Goal: Consume media (video, audio): Consume media (video, audio)

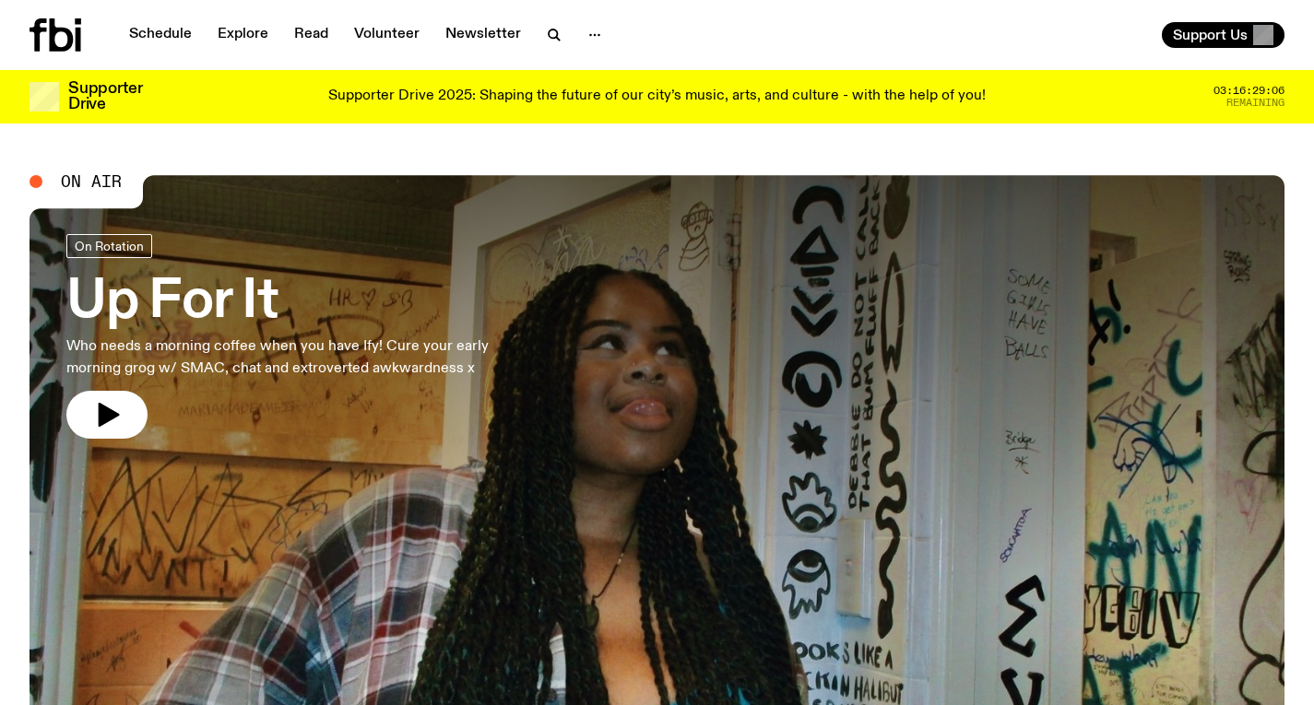
click at [242, 277] on h3 "Up For It" at bounding box center [302, 303] width 472 height 52
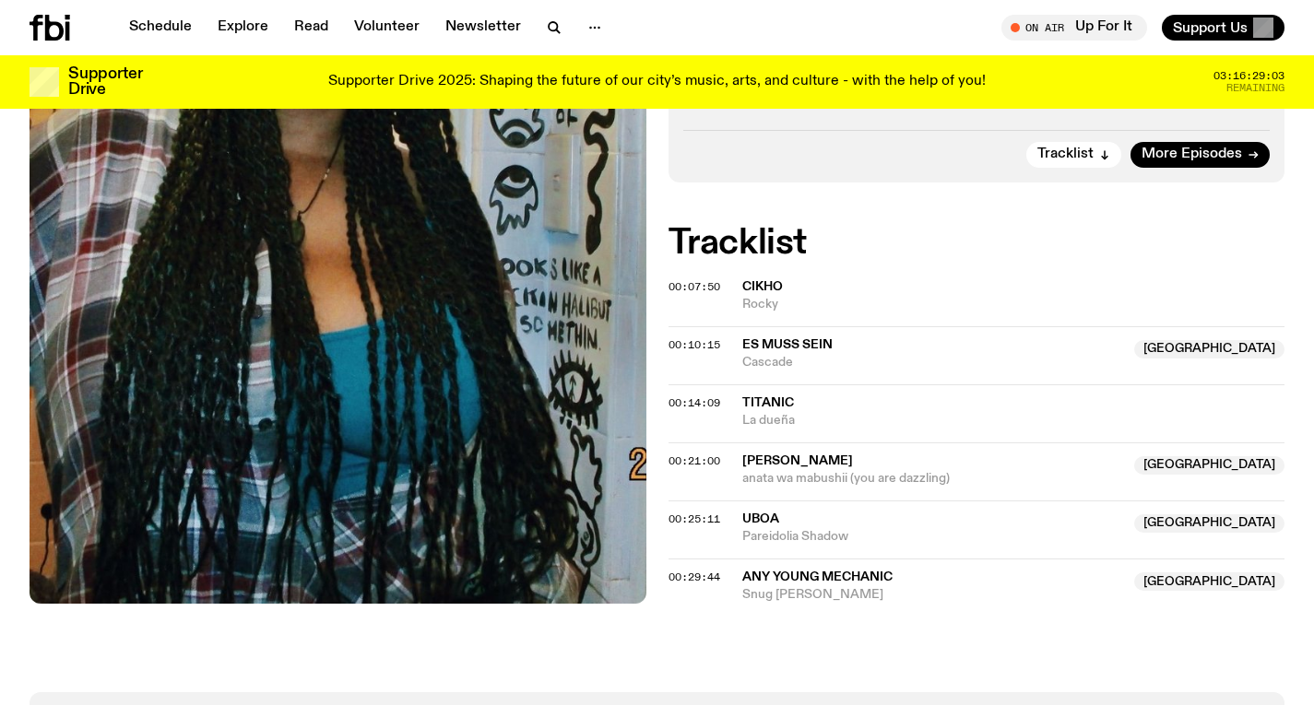
scroll to position [600, 0]
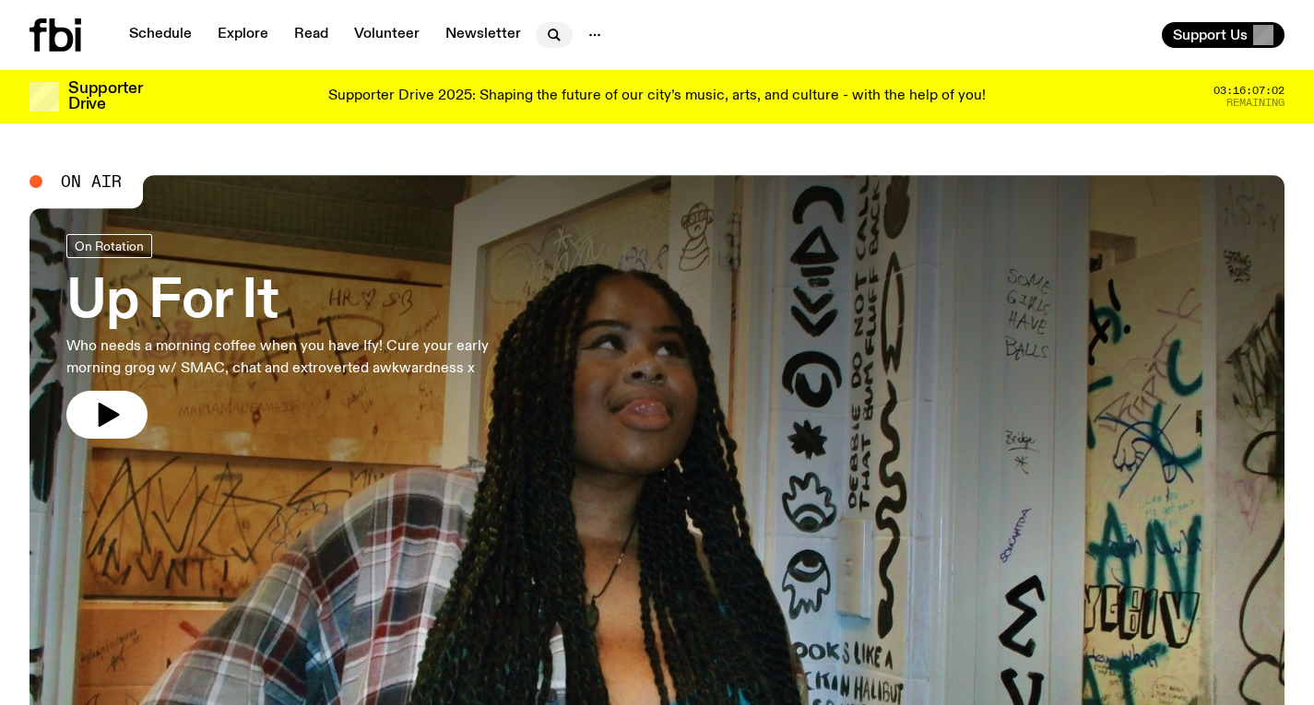
click at [554, 25] on icon "button" at bounding box center [554, 35] width 22 height 22
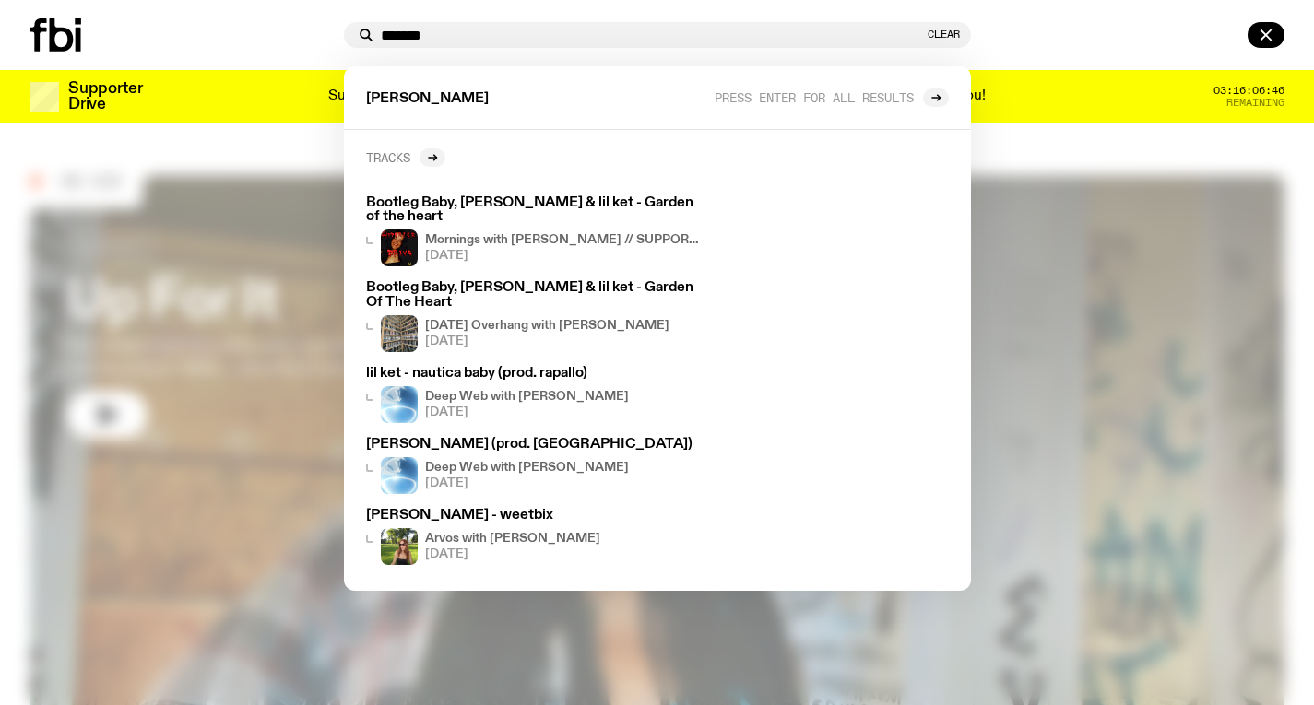
type input "*******"
click at [410, 153] on h2 "Tracks" at bounding box center [388, 157] width 44 height 14
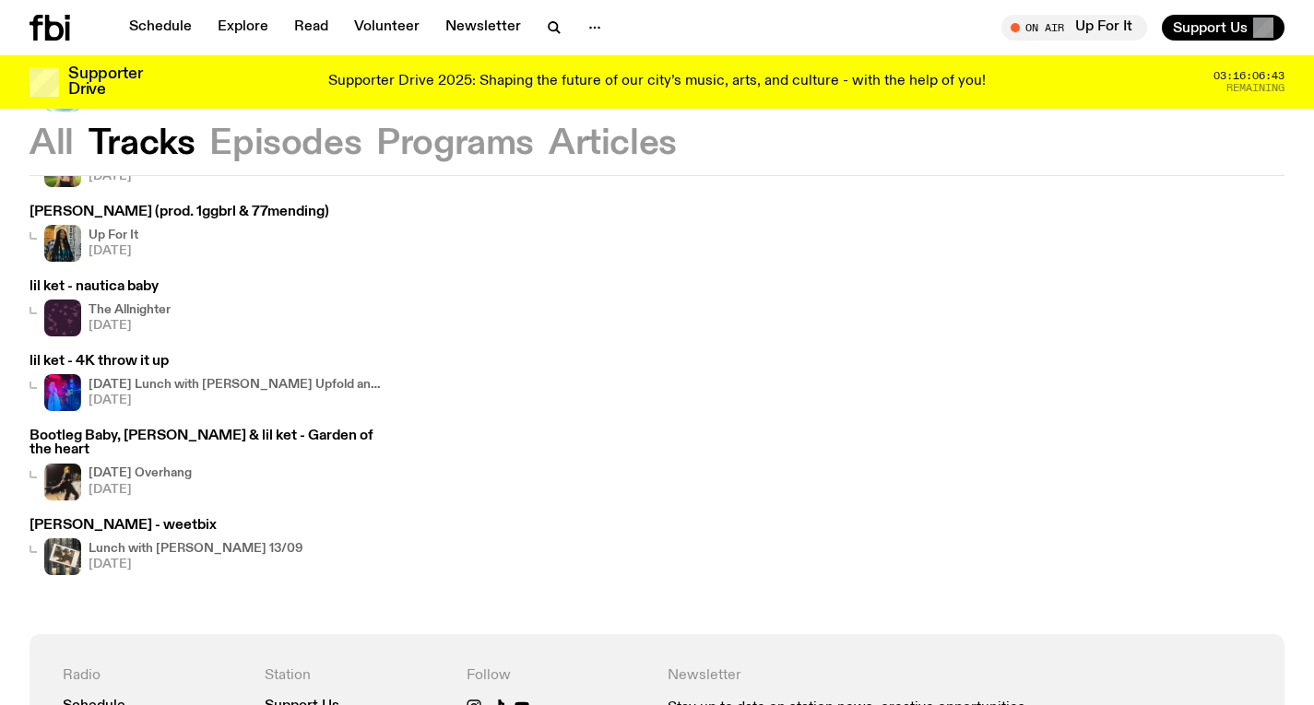
scroll to position [468, 0]
